Goal: Transaction & Acquisition: Obtain resource

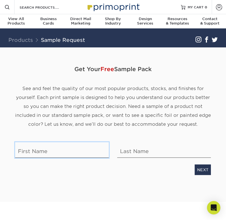
click at [64, 151] on input "text" at bounding box center [62, 150] width 94 height 16
type input "Jolly"
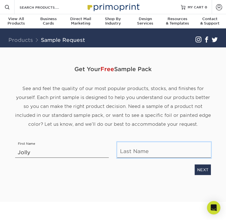
type input "[PERSON_NAME]"
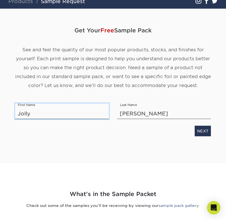
scroll to position [37, 0]
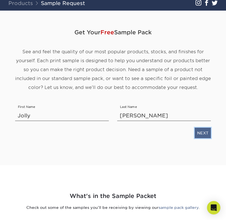
click at [200, 133] on link "NEXT" at bounding box center [202, 133] width 16 height 11
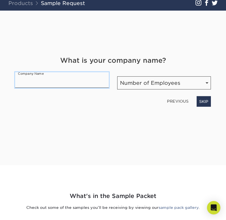
click at [42, 79] on input "text" at bounding box center [62, 80] width 94 height 16
click at [19, 146] on div "Get Your Free Sample Pack See and feel the quality of our most popular products…" at bounding box center [112, 81] width 195 height 141
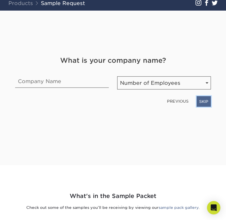
click at [207, 102] on link "SKIP" at bounding box center [203, 101] width 14 height 11
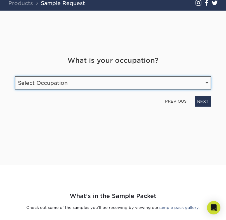
click at [146, 83] on select "Select Occupation Agency Automotive Blogger Cleaning Services Construction Educ…" at bounding box center [112, 82] width 195 height 13
select select "Student"
click at [15, 76] on select "Select Occupation Agency Automotive Blogger Cleaning Services Construction Educ…" at bounding box center [112, 82] width 195 height 13
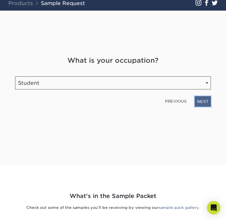
click at [209, 98] on link "NEXT" at bounding box center [202, 101] width 16 height 11
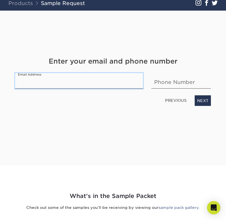
click at [125, 82] on input "email" at bounding box center [79, 81] width 128 height 16
type input "[EMAIL_ADDRESS][DOMAIN_NAME]"
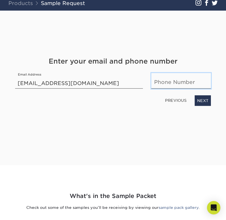
type input "2105191514"
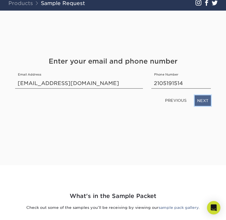
click at [203, 100] on link "NEXT" at bounding box center [202, 100] width 16 height 11
